Goal: Task Accomplishment & Management: Complete application form

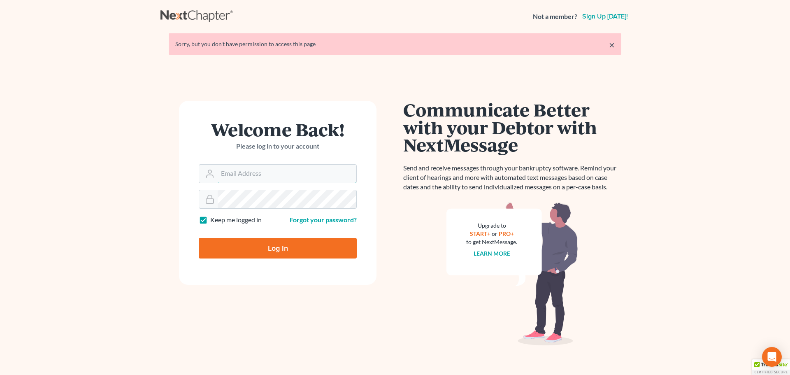
type input "[EMAIL_ADDRESS][DOMAIN_NAME]"
click at [274, 240] on input "Log In" at bounding box center [278, 248] width 158 height 21
type input "Thinking..."
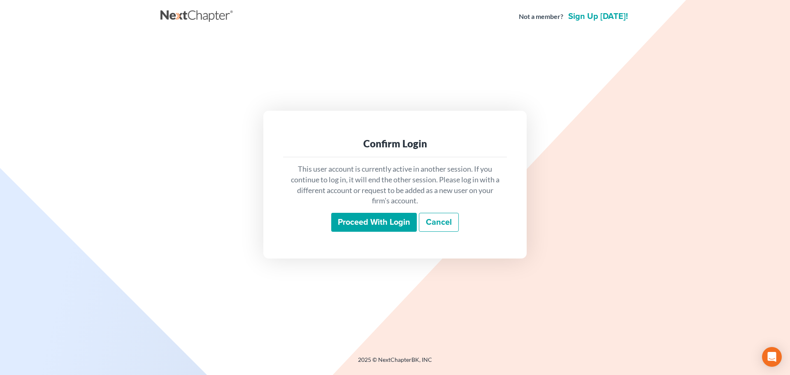
click at [372, 223] on input "Proceed with login" at bounding box center [374, 222] width 86 height 19
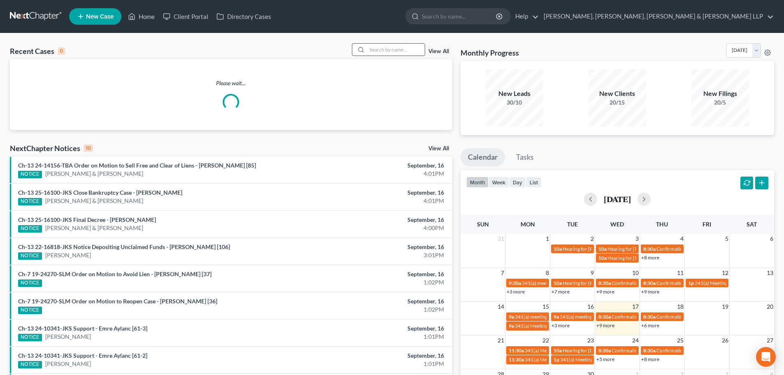
click at [372, 48] on input "search" at bounding box center [396, 50] width 58 height 12
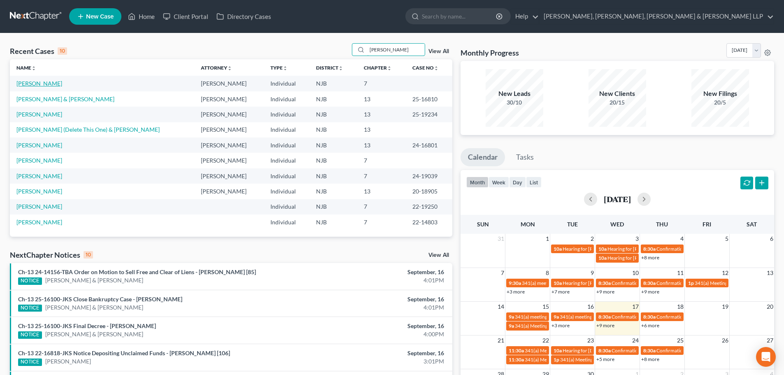
type input "edward"
click at [51, 81] on link "Katzka, Edward" at bounding box center [39, 83] width 46 height 7
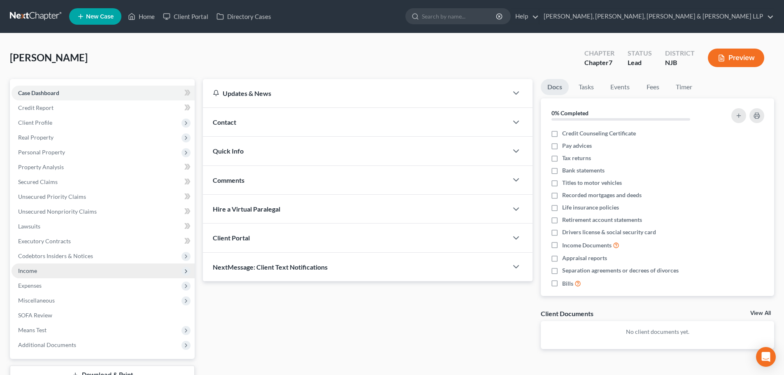
click at [37, 273] on span "Income" at bounding box center [103, 270] width 183 height 15
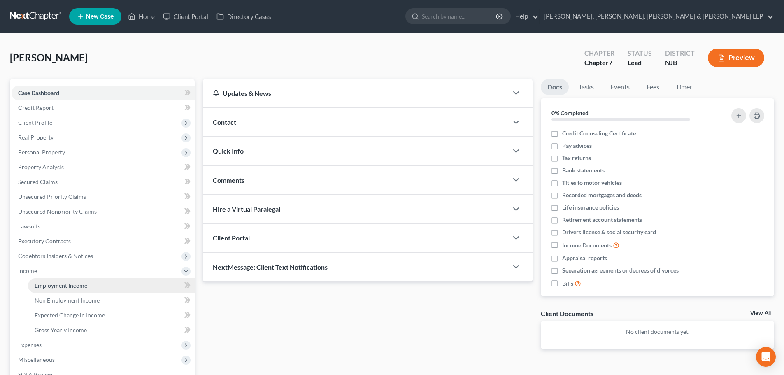
click at [62, 282] on span "Employment Income" at bounding box center [61, 285] width 53 height 7
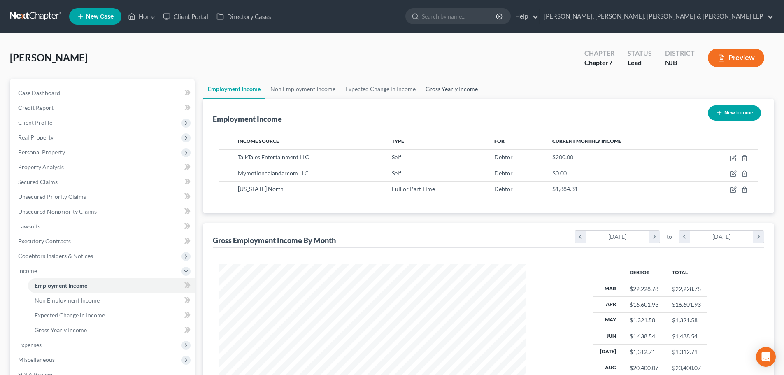
scroll to position [153, 323]
click at [454, 86] on link "Gross Yearly Income" at bounding box center [451, 89] width 62 height 20
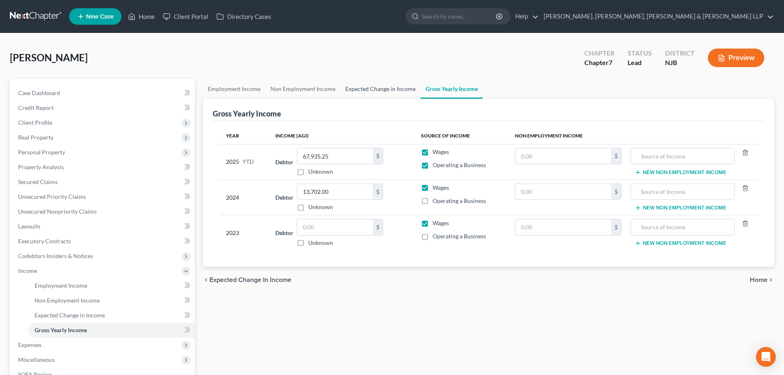
click at [394, 89] on link "Expected Change in Income" at bounding box center [380, 89] width 80 height 20
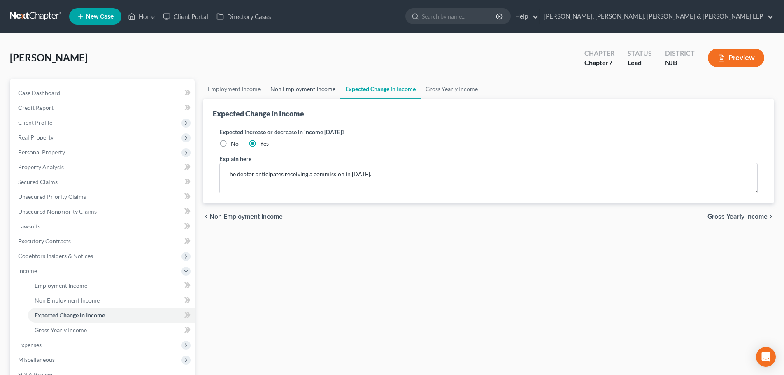
click at [322, 92] on link "Non Employment Income" at bounding box center [302, 89] width 75 height 20
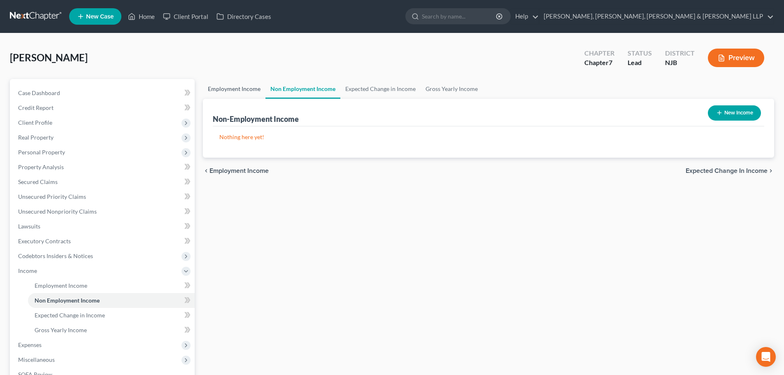
click at [222, 91] on link "Employment Income" at bounding box center [234, 89] width 63 height 20
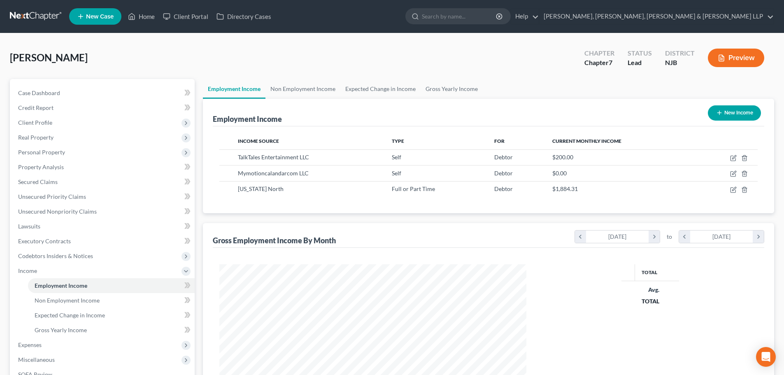
scroll to position [153, 323]
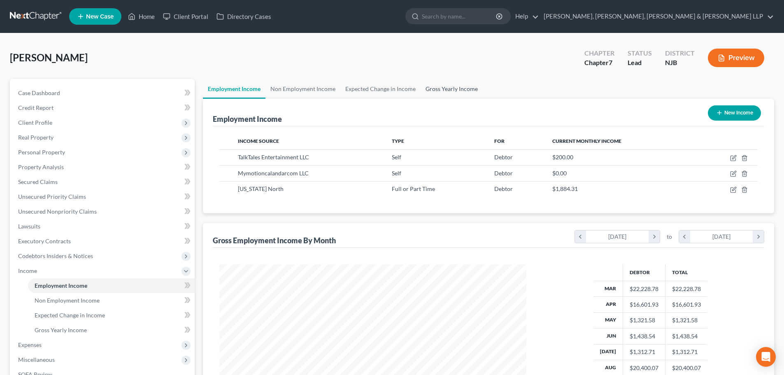
click at [460, 86] on link "Gross Yearly Income" at bounding box center [451, 89] width 62 height 20
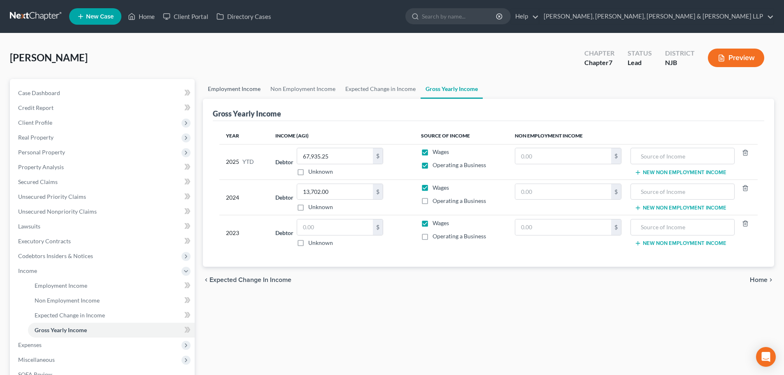
click at [242, 89] on link "Employment Income" at bounding box center [234, 89] width 63 height 20
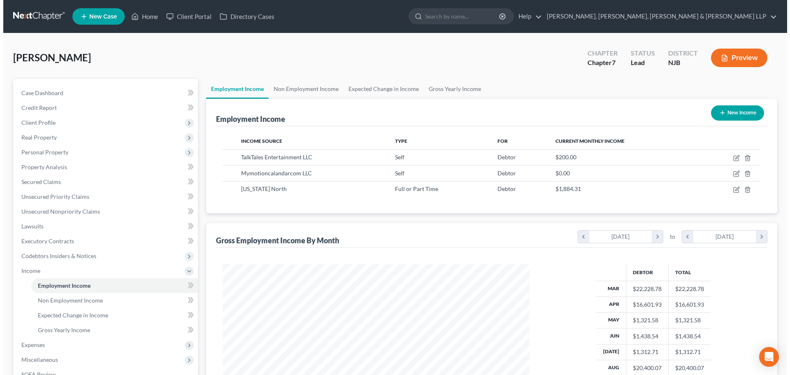
scroll to position [153, 323]
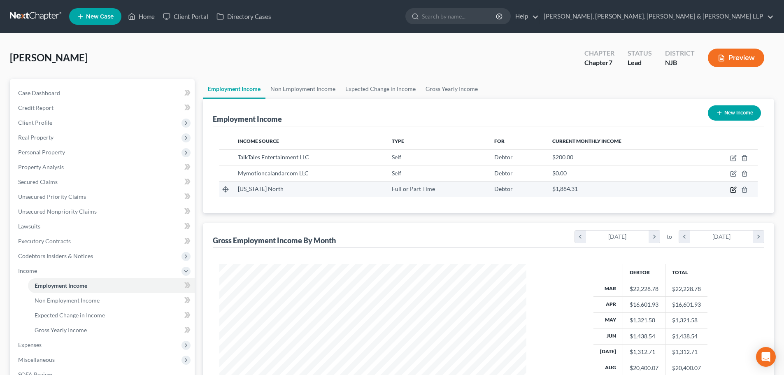
click at [734, 190] on icon "button" at bounding box center [733, 189] width 7 height 7
select select "0"
select select "35"
select select "3"
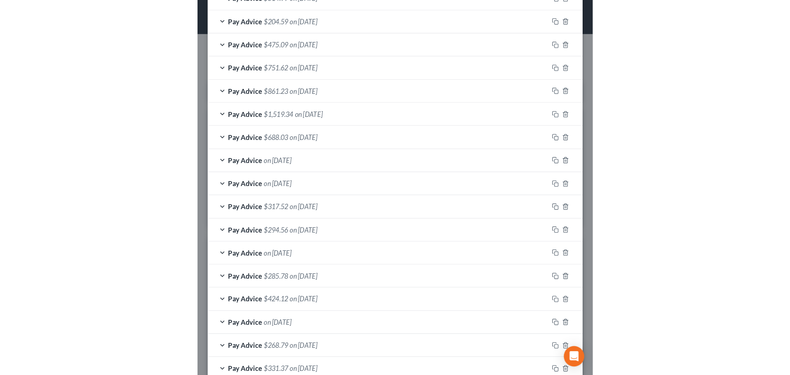
scroll to position [411287, 411115]
